Goal: Information Seeking & Learning: Learn about a topic

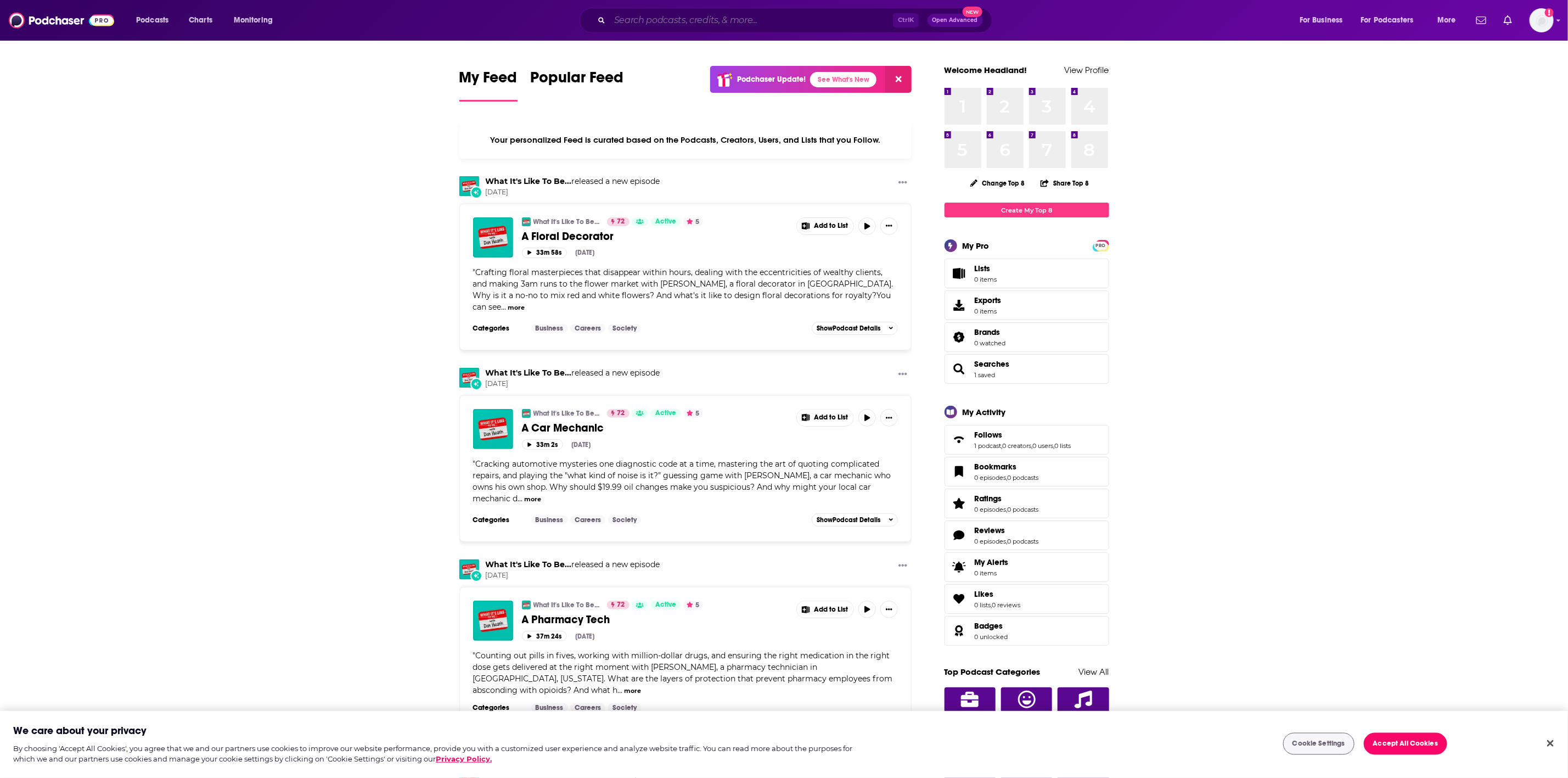
click at [710, 19] on input "Search podcasts, credits, & more..." at bounding box center [751, 19] width 283 height 18
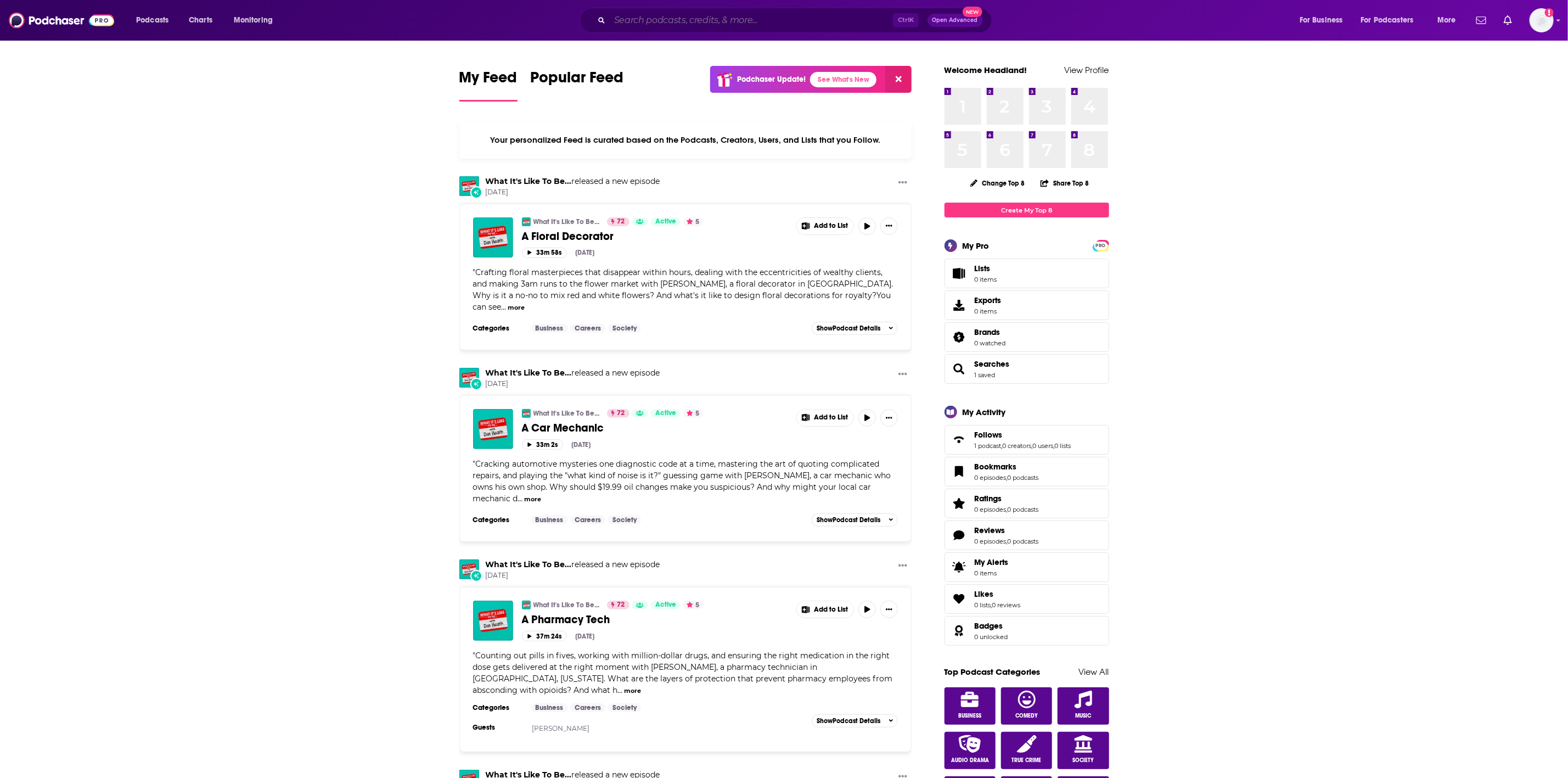
click at [654, 21] on input "Search podcasts, credits, & more..." at bounding box center [751, 19] width 283 height 18
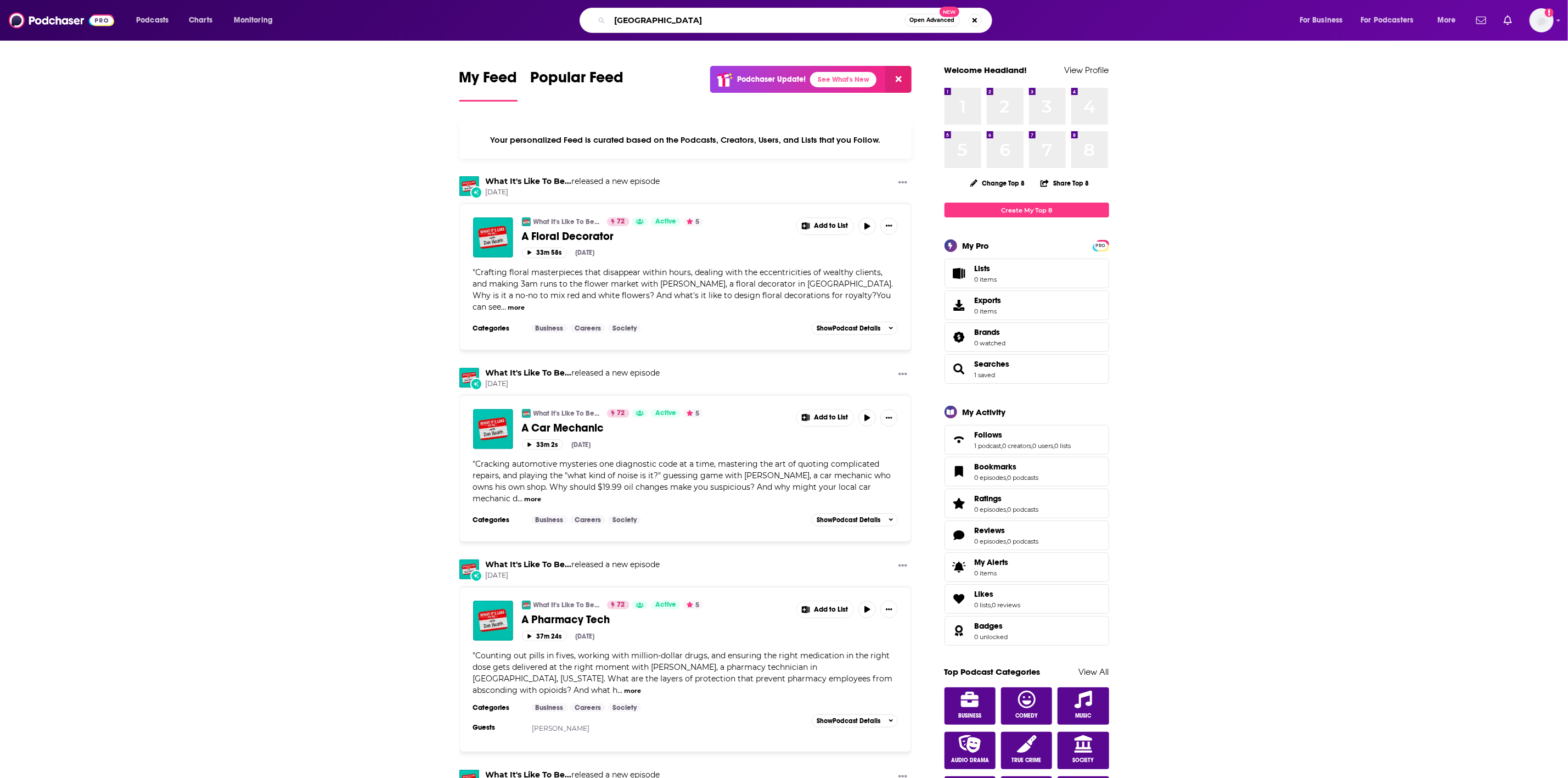
type input "[GEOGRAPHIC_DATA]"
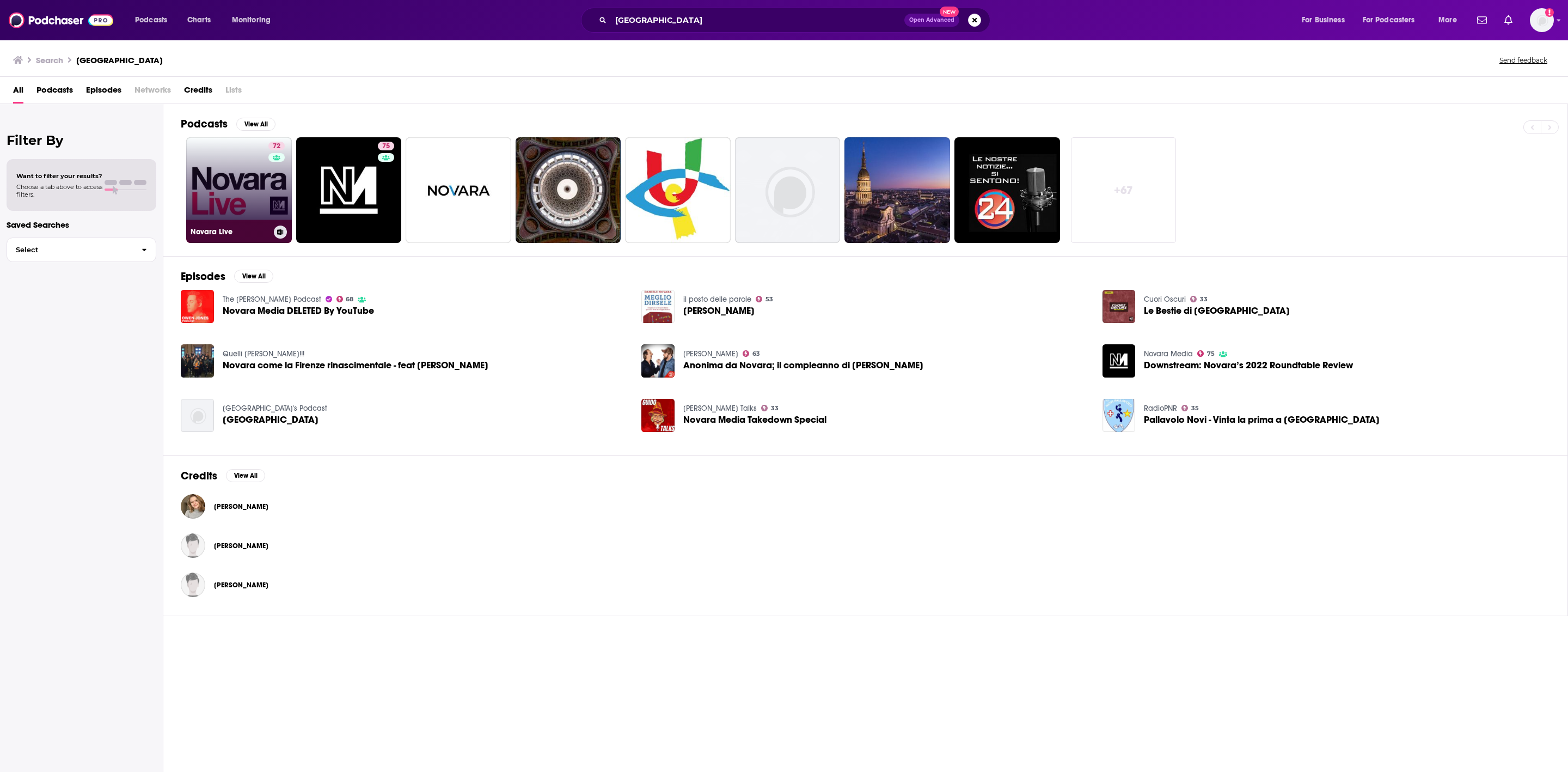
click at [252, 190] on link "72 Novara Live" at bounding box center [239, 190] width 106 height 106
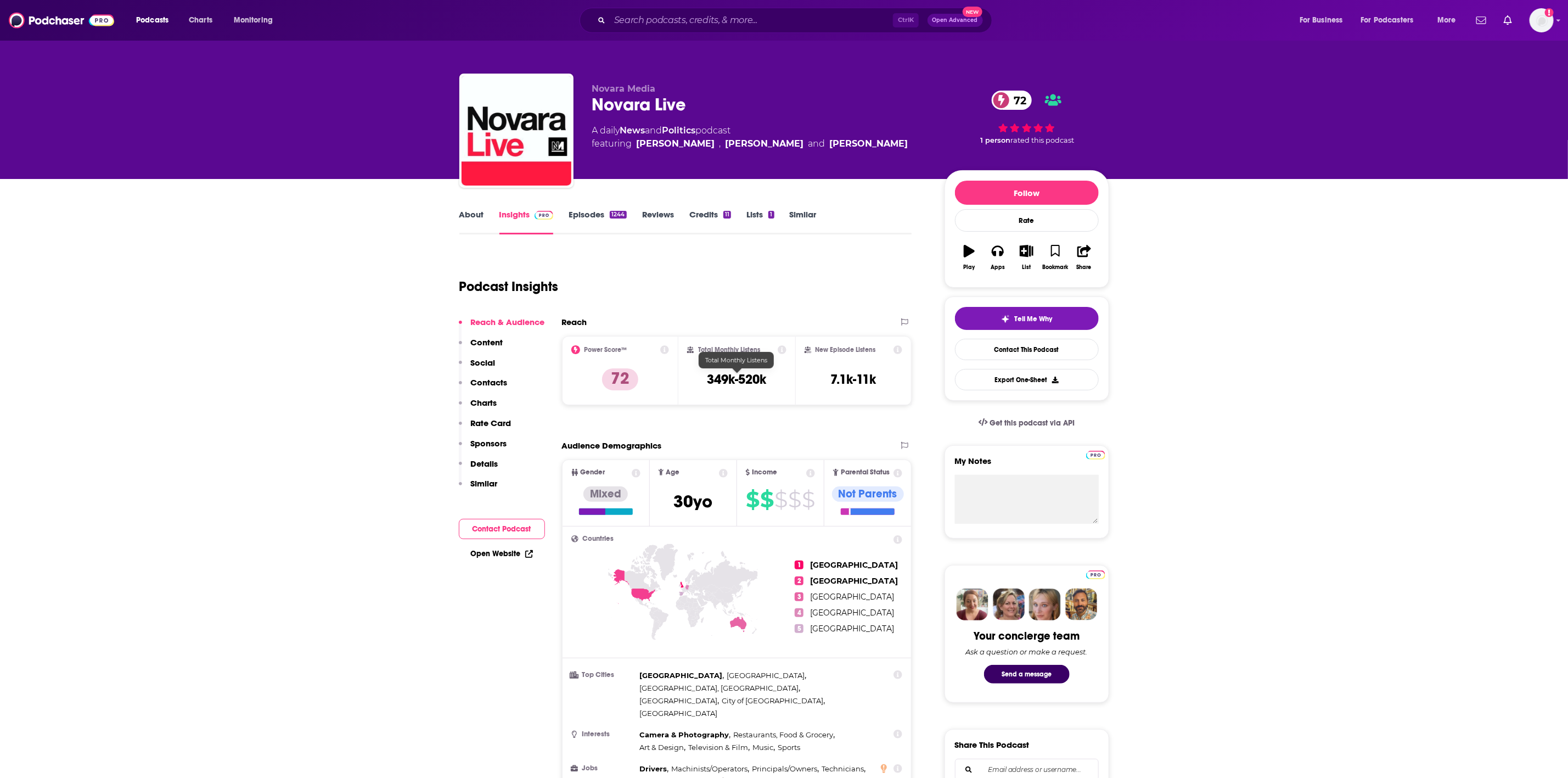
click at [732, 378] on h3 "349k-520k" at bounding box center [736, 380] width 59 height 17
